Goal: Transaction & Acquisition: Purchase product/service

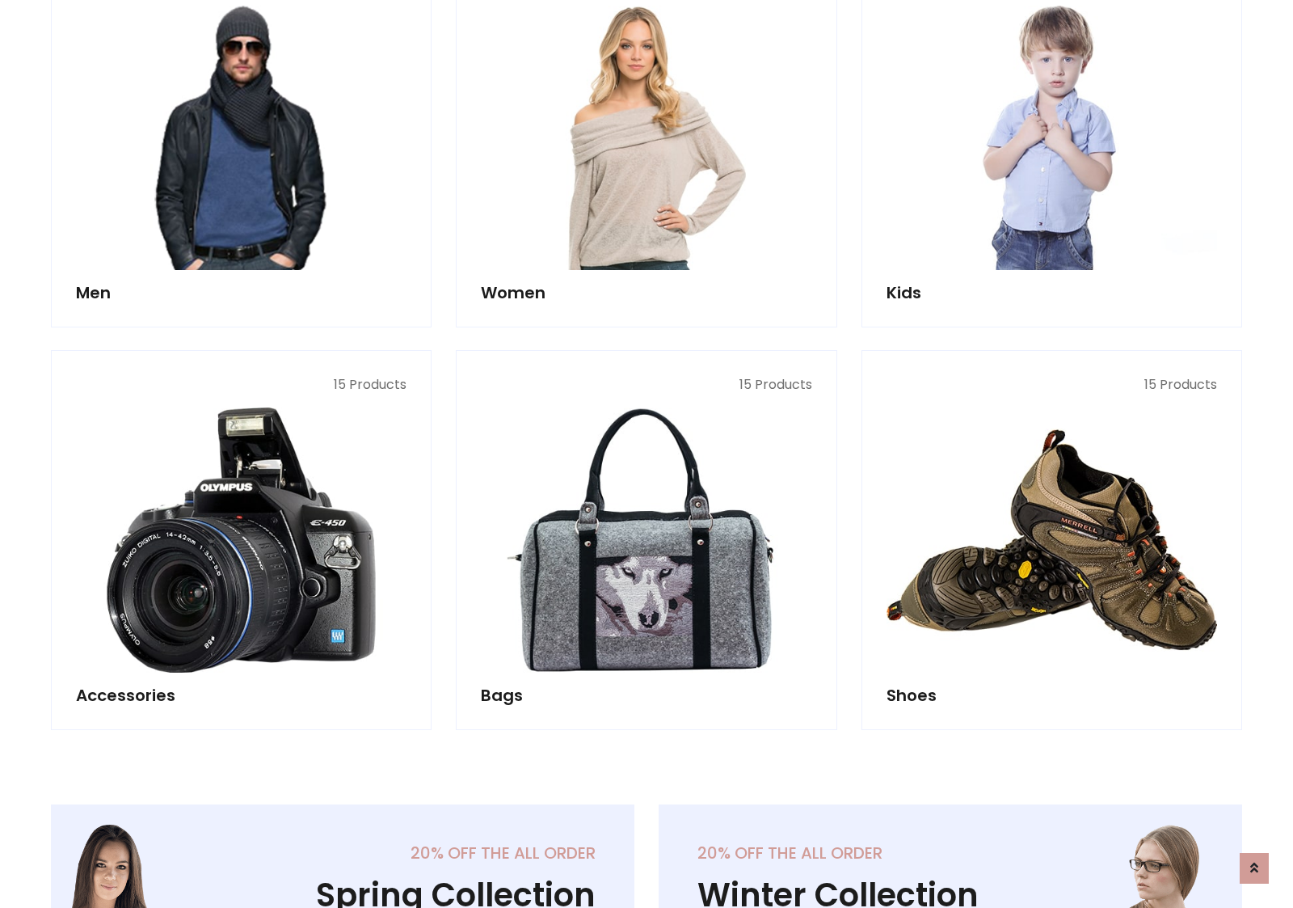
scroll to position [1173, 0]
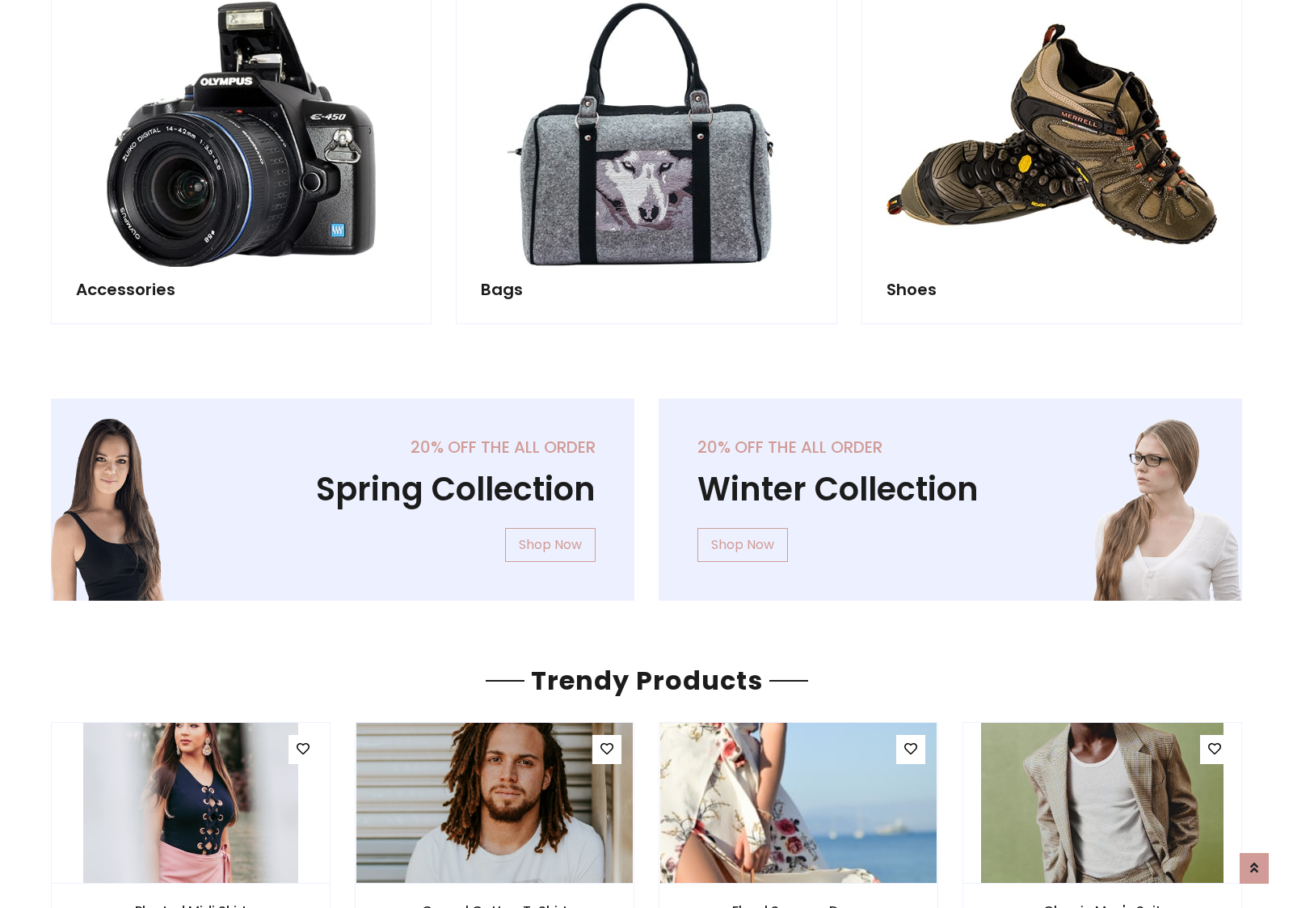
click at [647, 492] on div "20% off the all order Winter Collection Shop Now" at bounding box center [951, 512] width 608 height 228
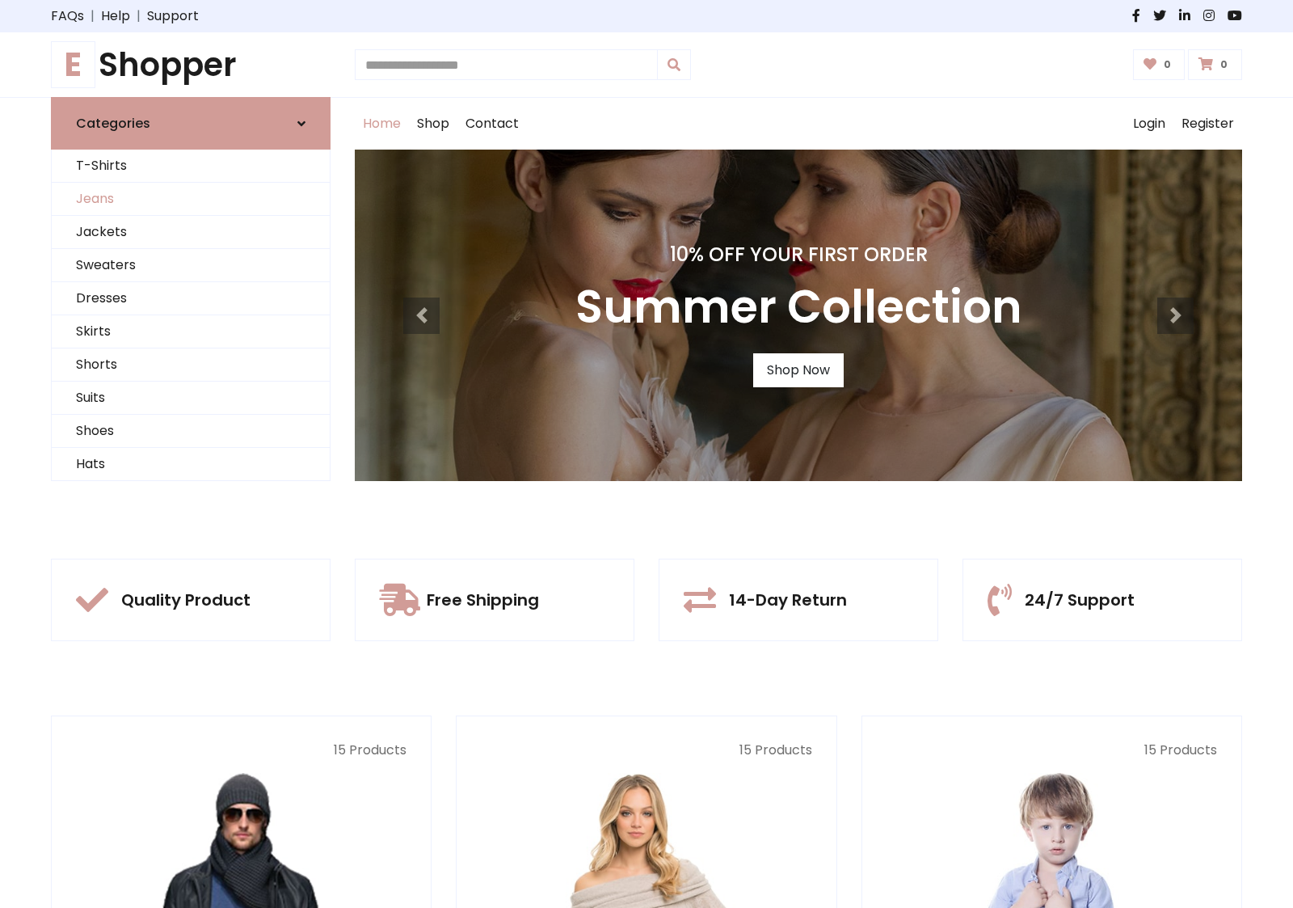
click at [191, 199] on link "Jeans" at bounding box center [191, 199] width 278 height 33
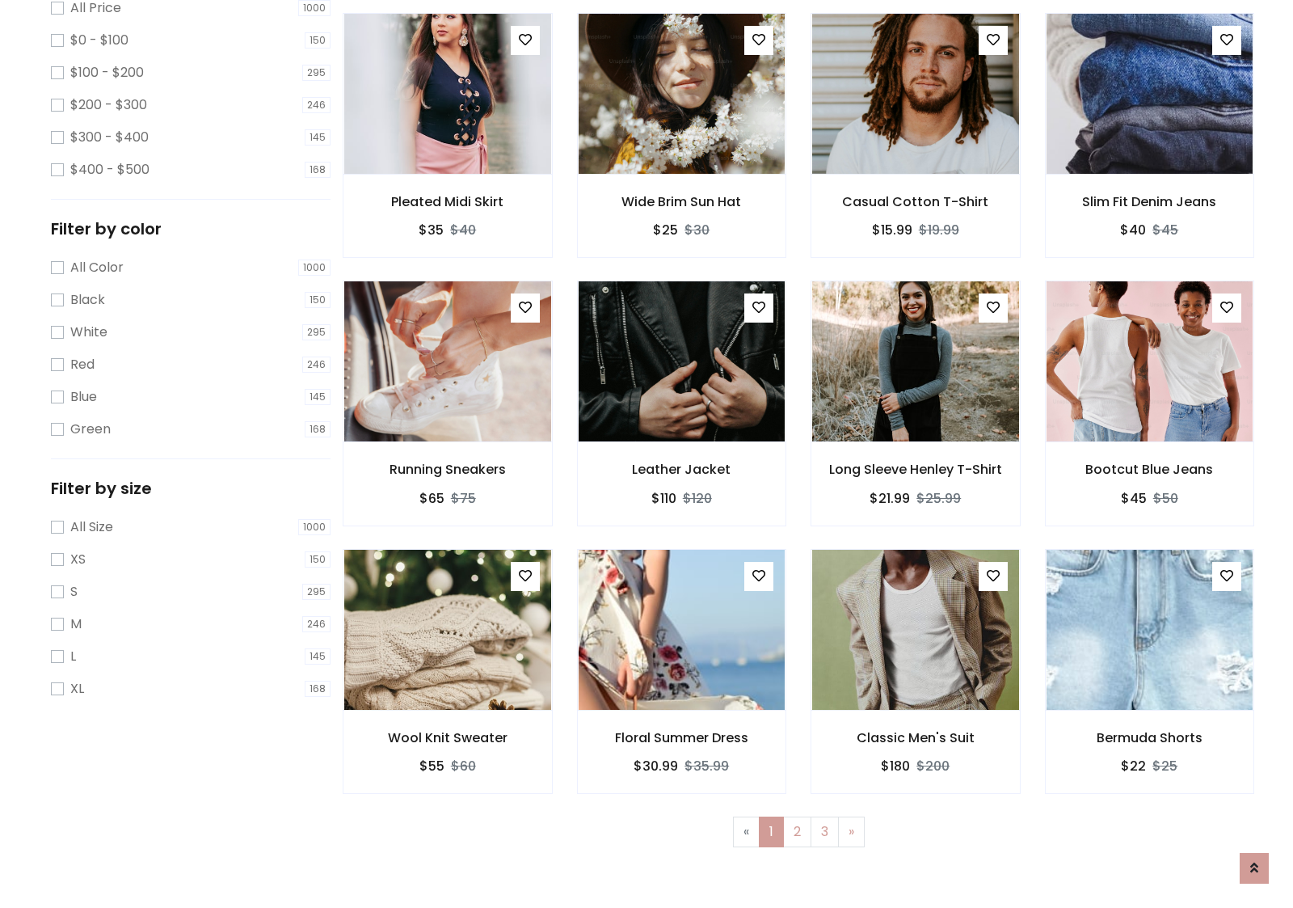
scroll to position [510, 0]
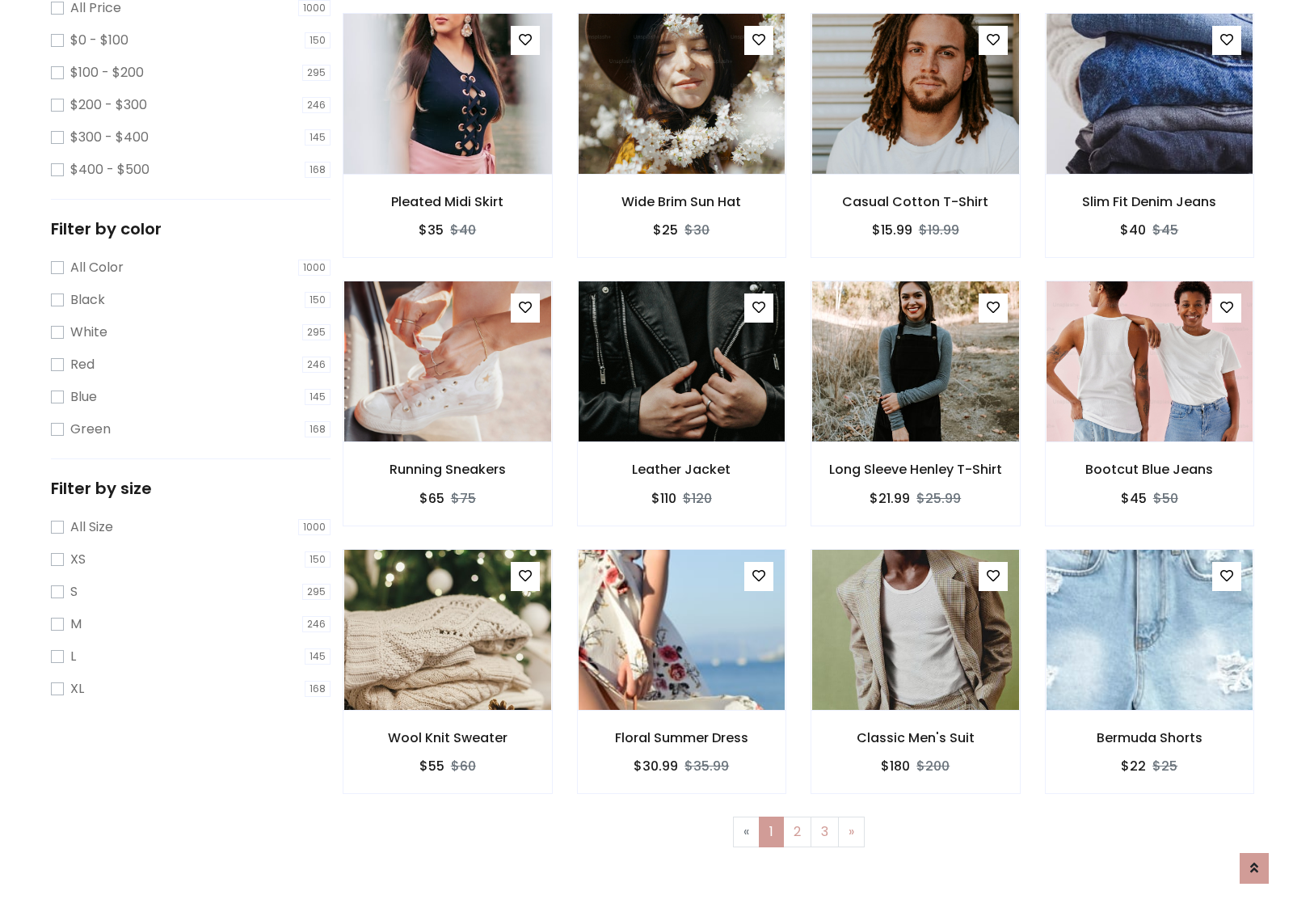
click at [447, 162] on img at bounding box center [447, 94] width 248 height 388
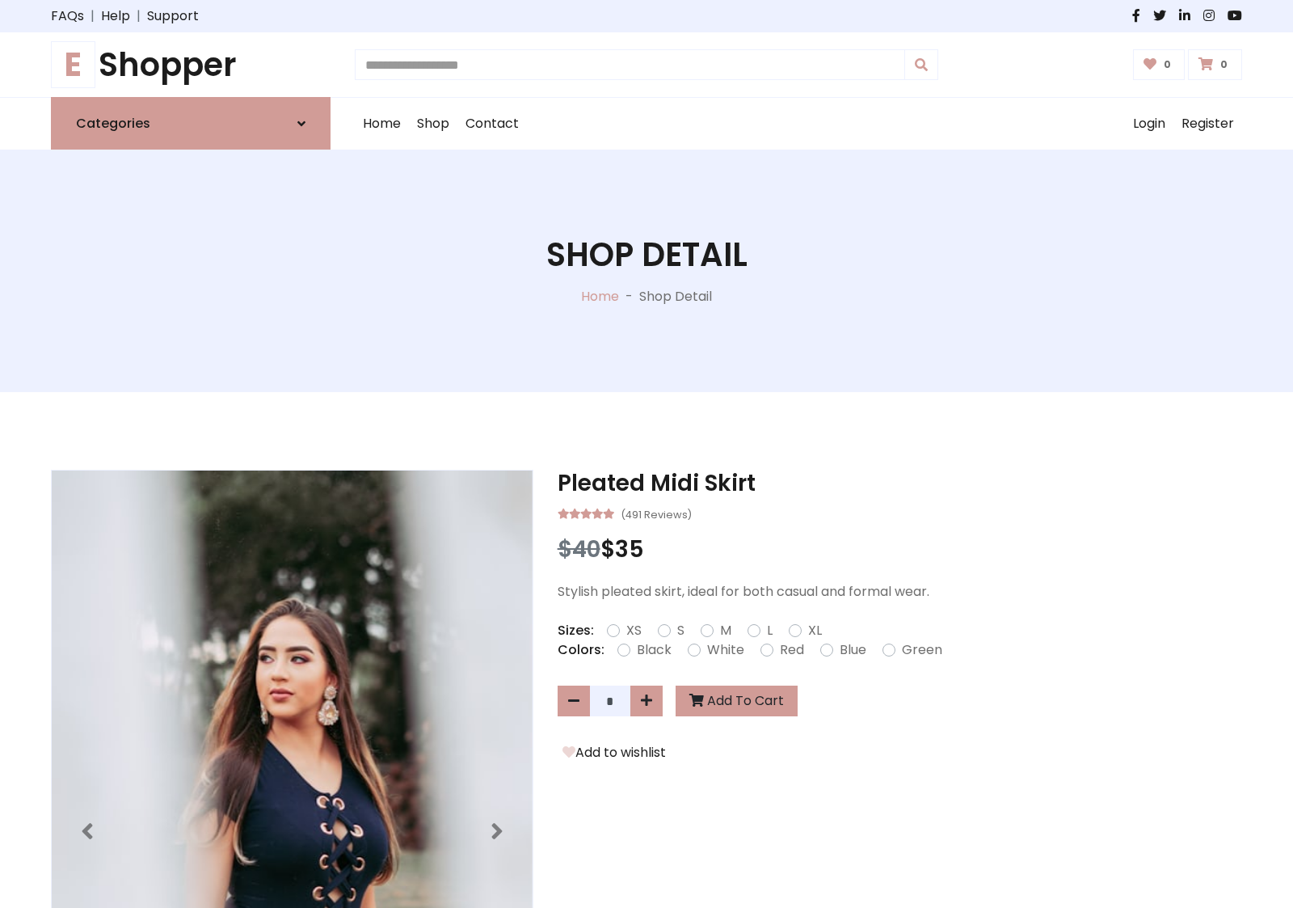
scroll to position [174, 0]
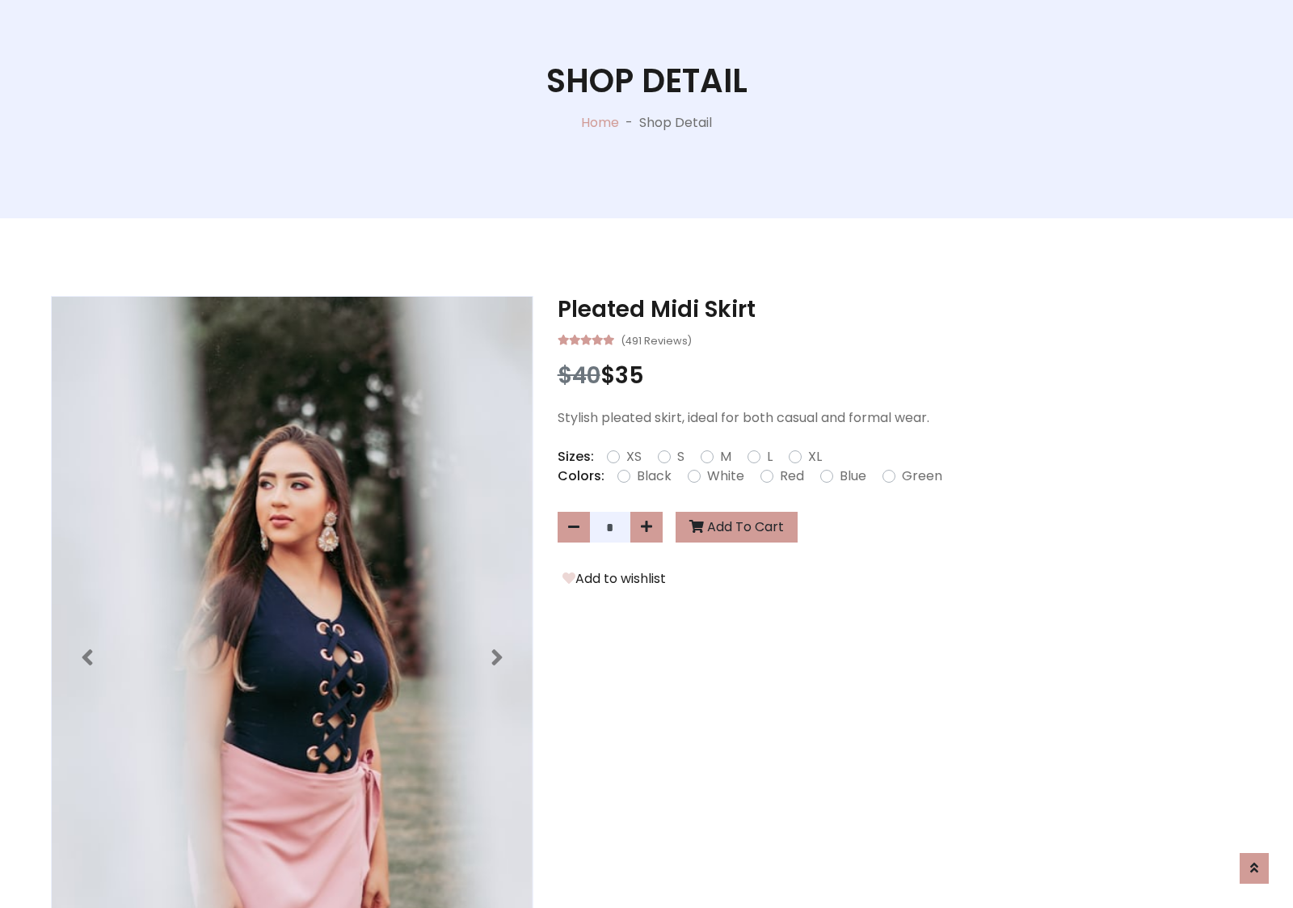
click at [790, 475] on label "Red" at bounding box center [792, 475] width 24 height 19
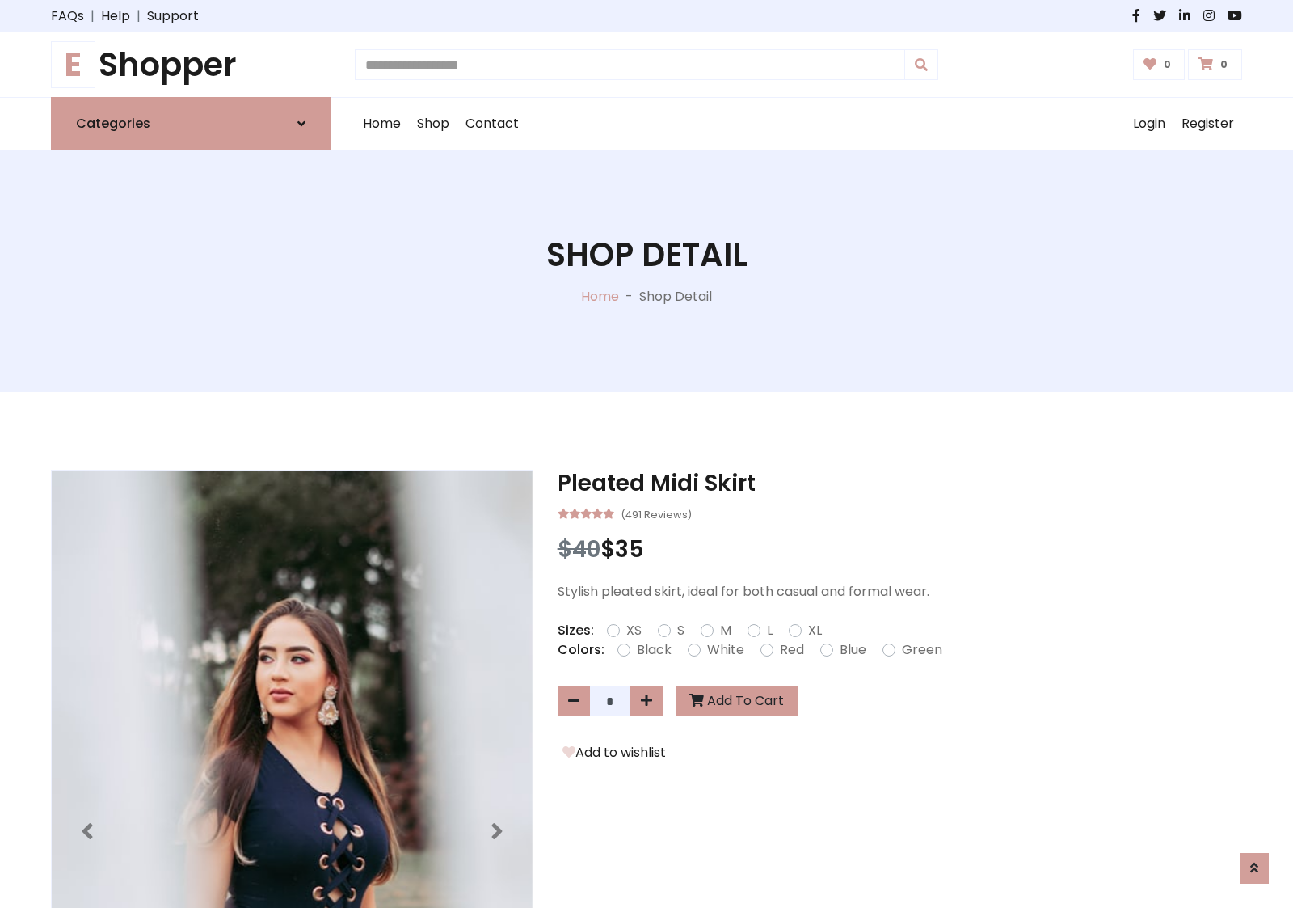
scroll to position [174, 0]
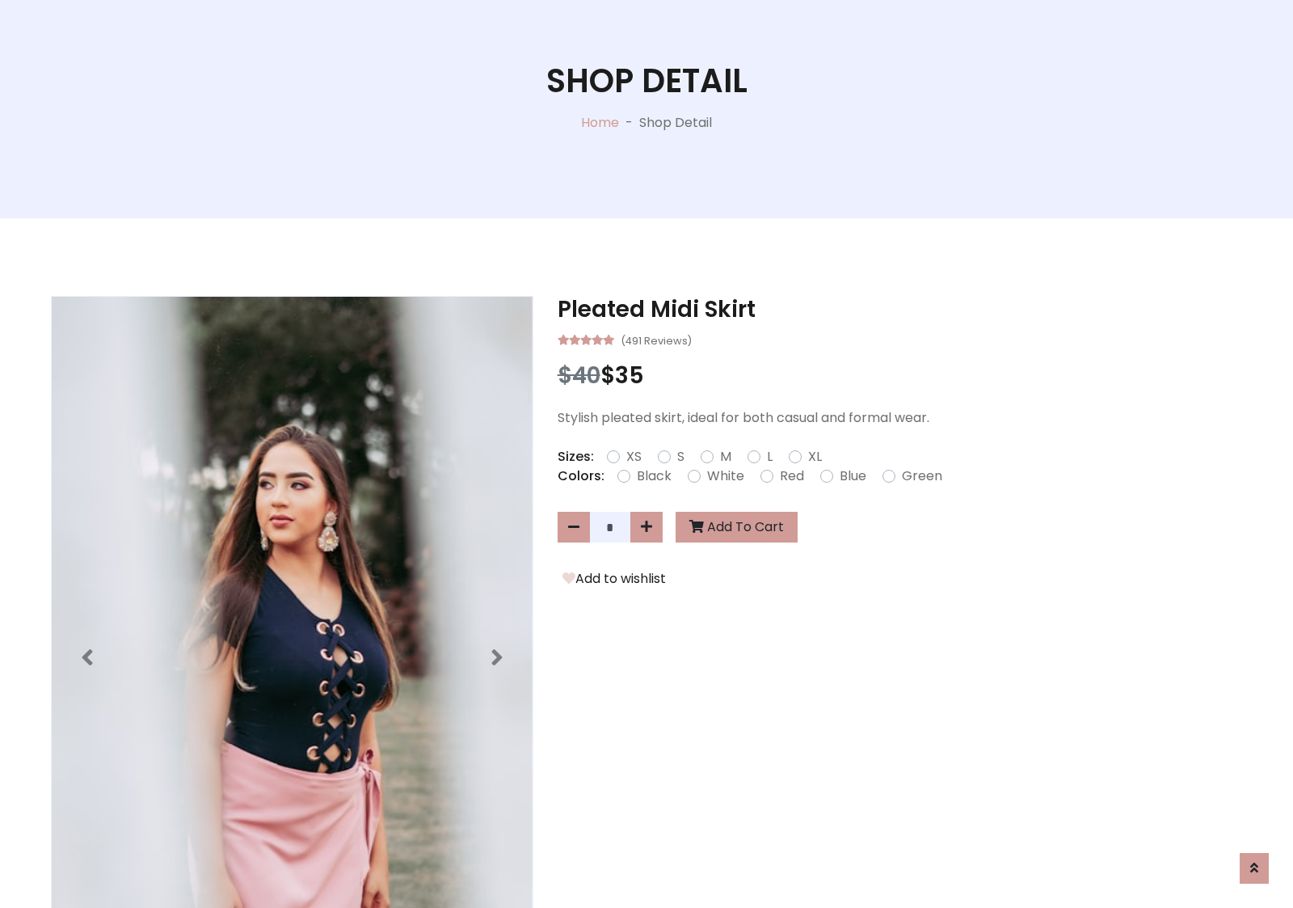
click at [647, 453] on form "XS S M L XL" at bounding box center [721, 456] width 228 height 19
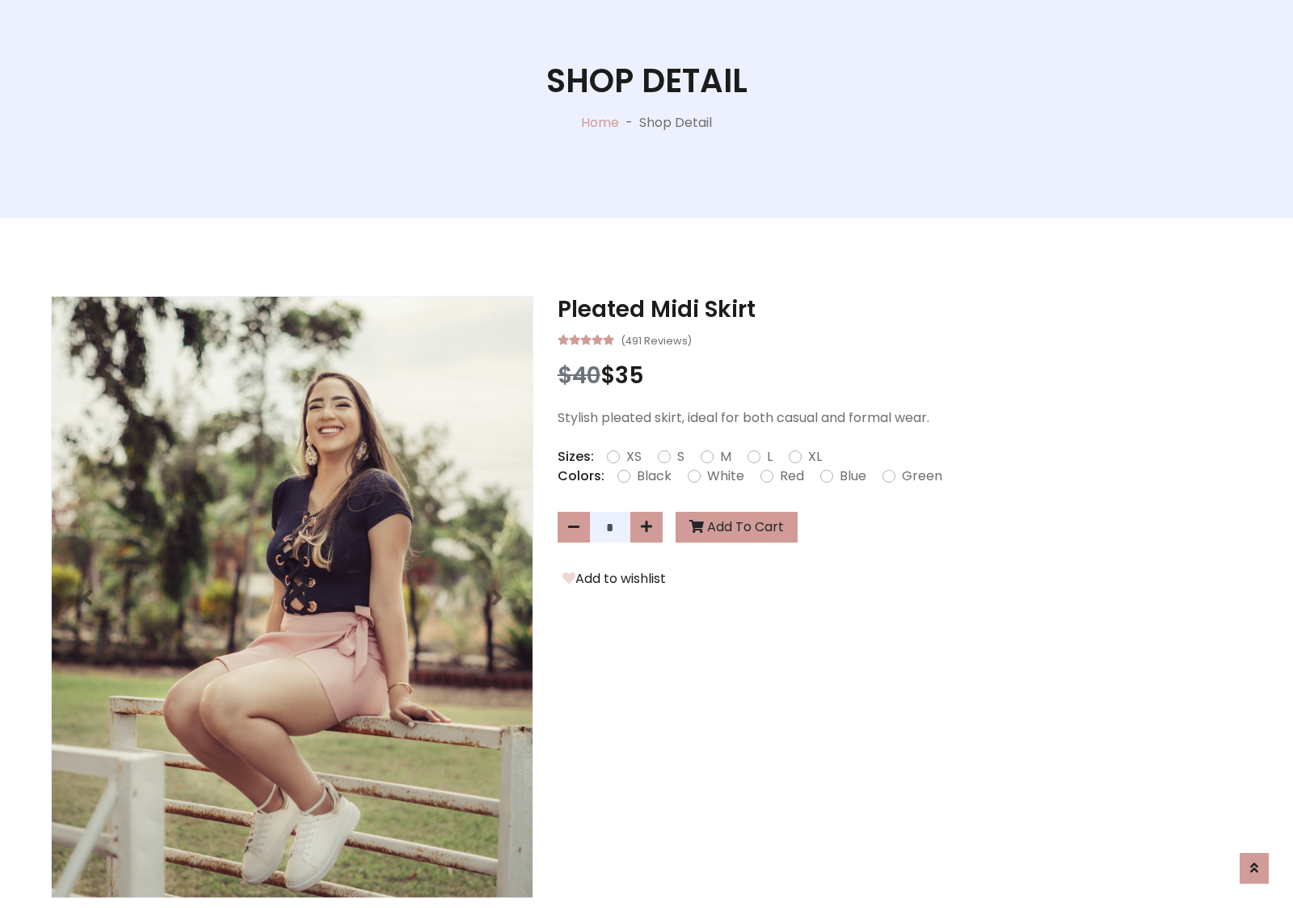
scroll to position [1267, 0]
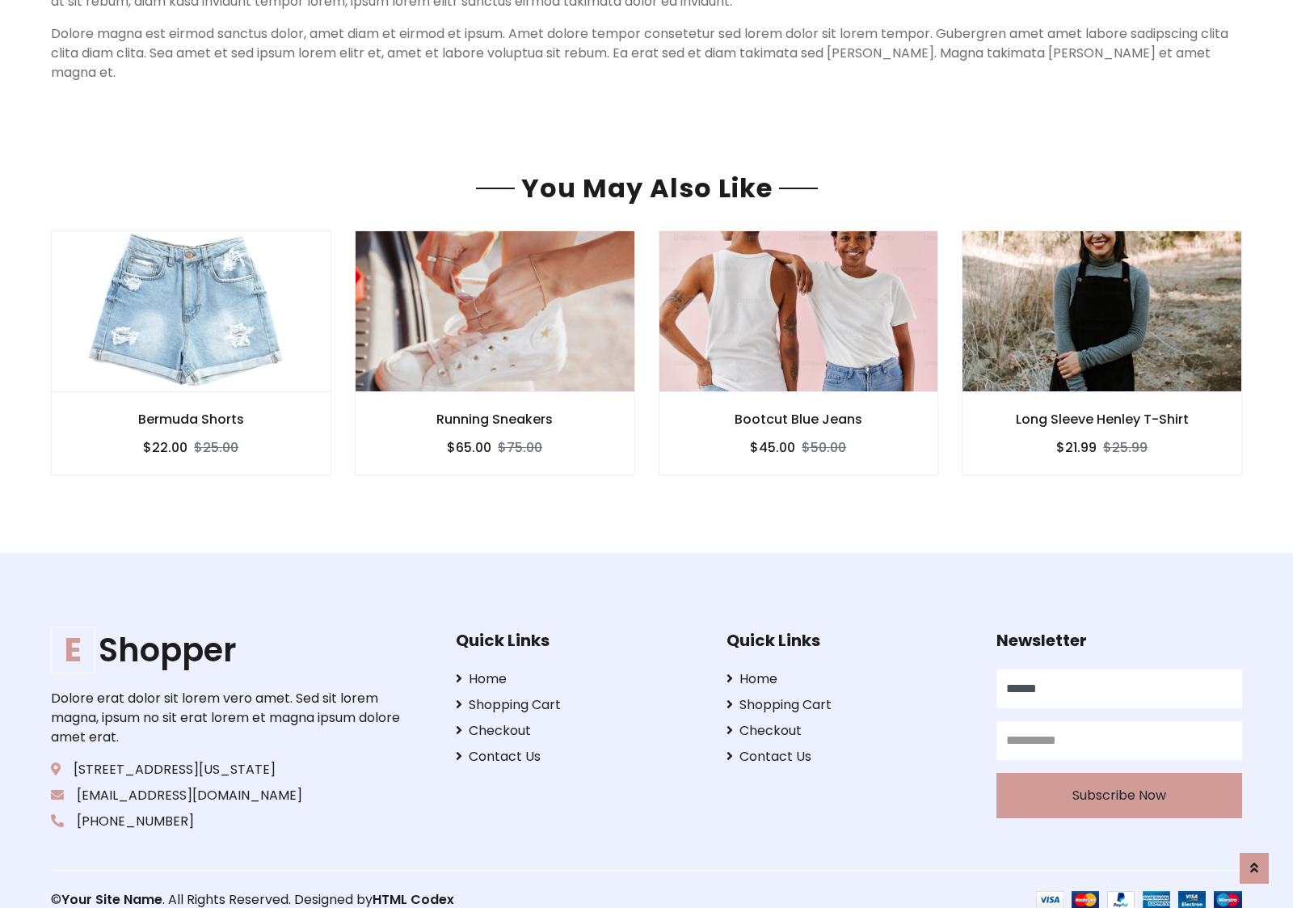
type input "******"
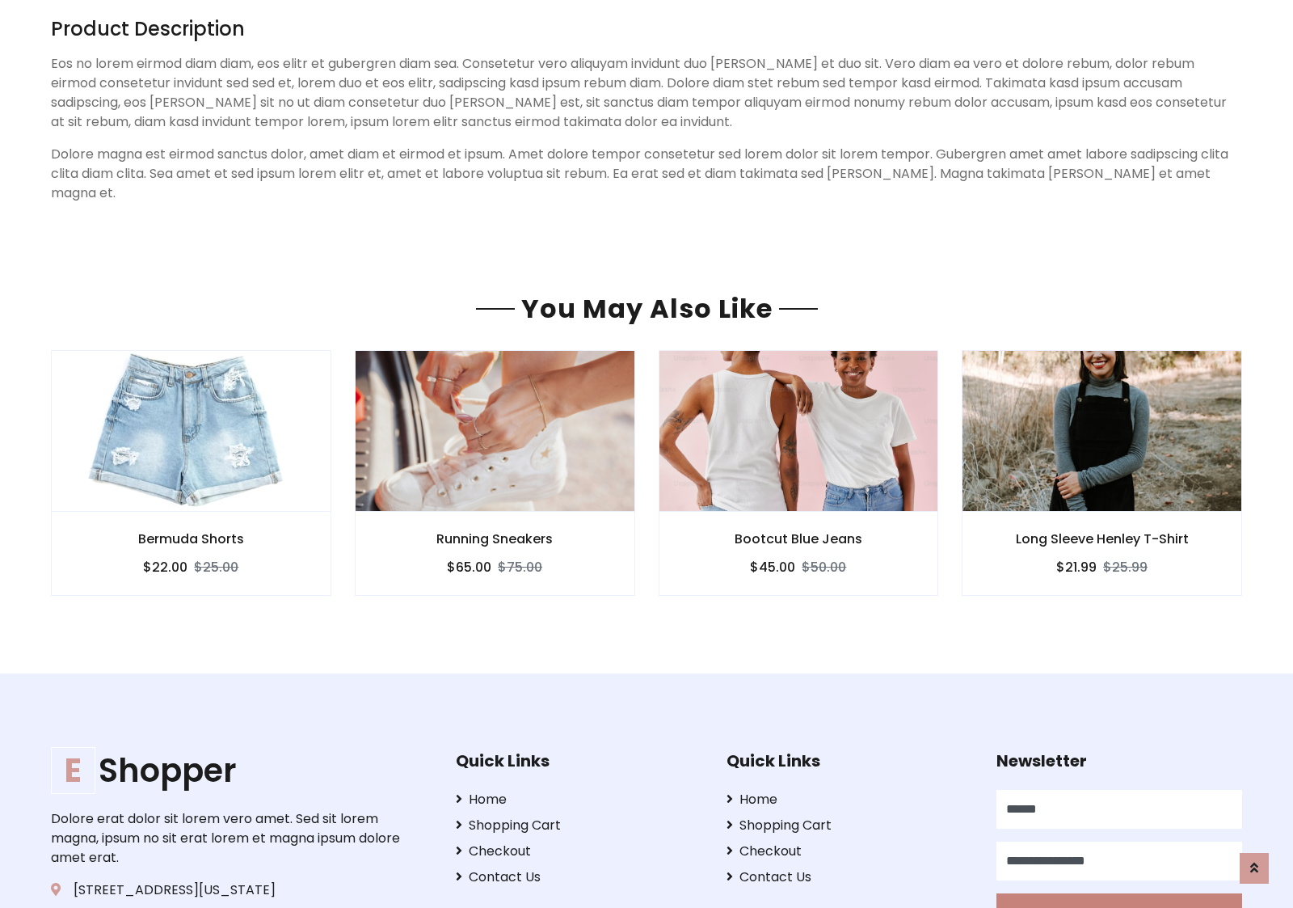
type input "**********"
click at [1119, 893] on button "Subscribe Now" at bounding box center [1120, 915] width 246 height 45
